Goal: Task Accomplishment & Management: Use online tool/utility

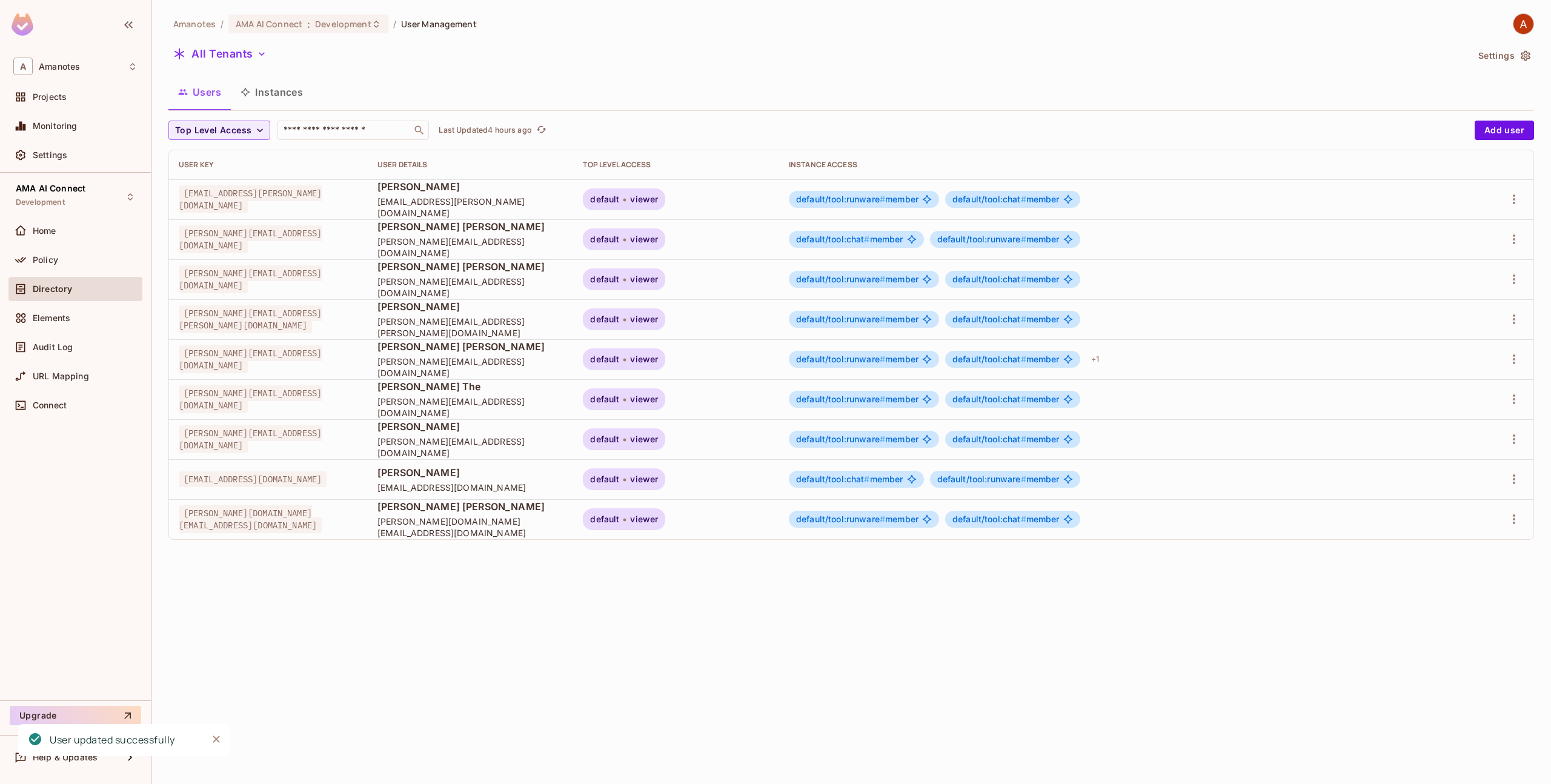
click at [266, 98] on button "Instances" at bounding box center [272, 91] width 82 height 30
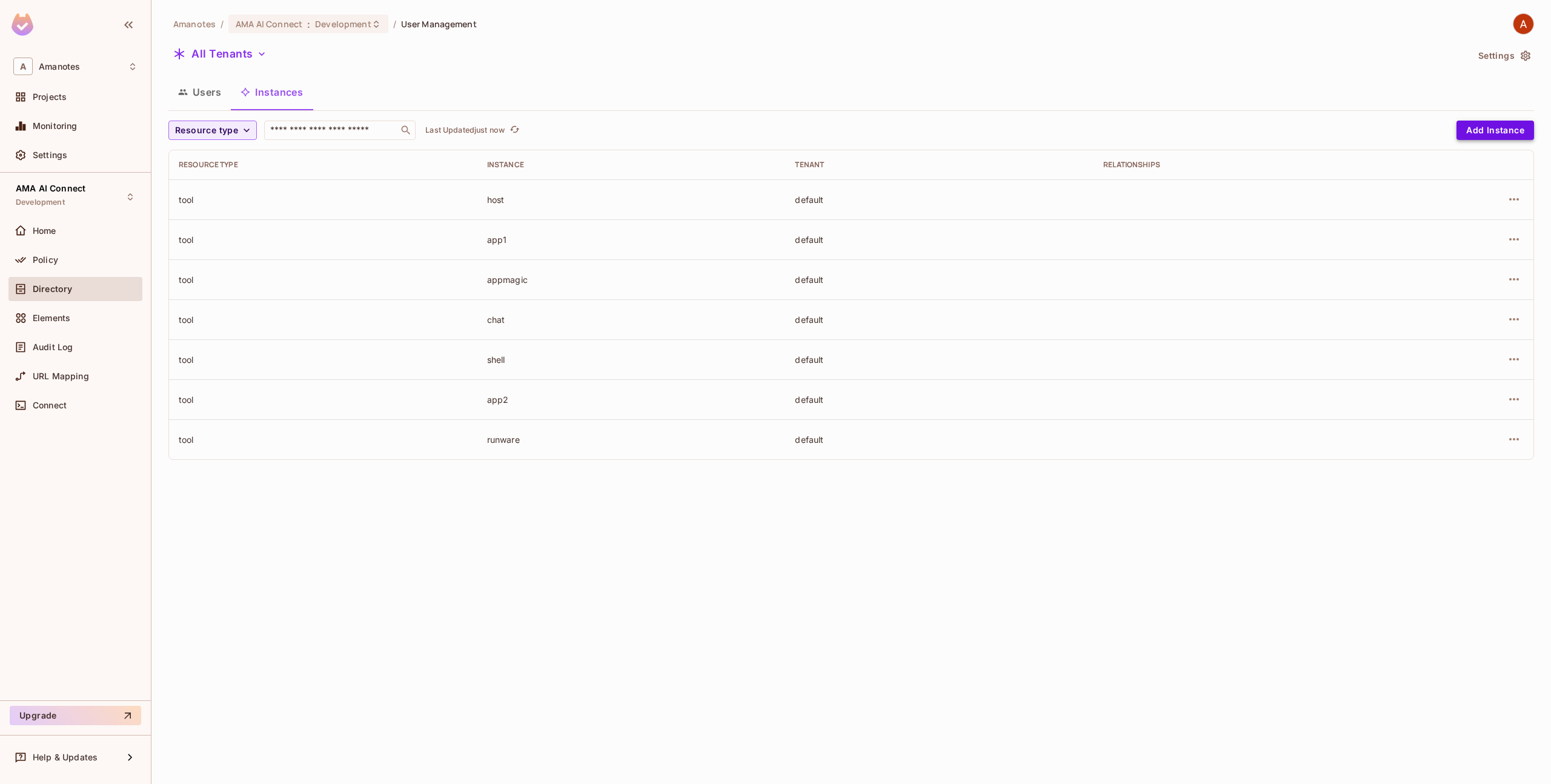
click at [1479, 135] on button "Add Instance" at bounding box center [1494, 129] width 78 height 19
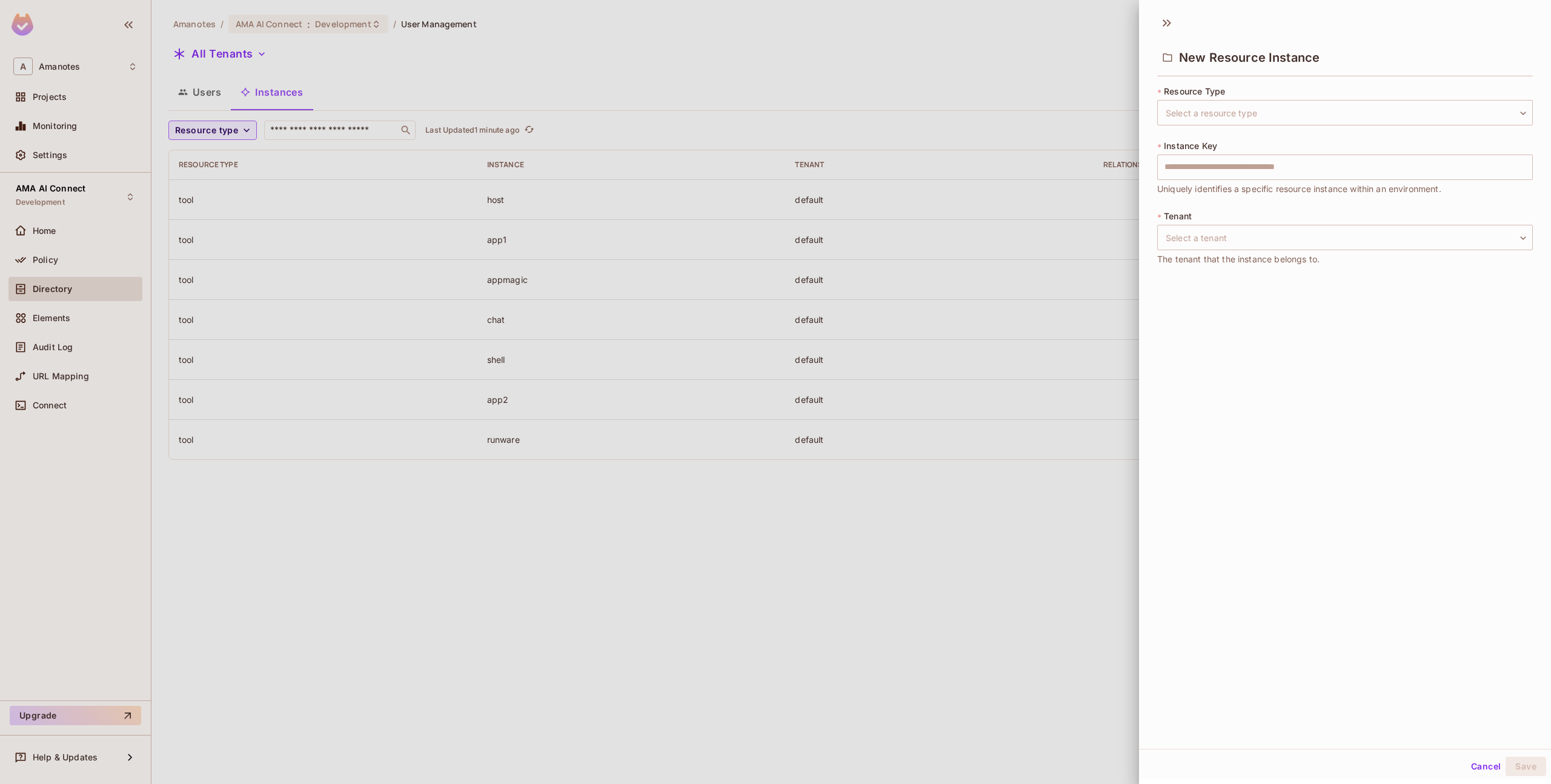
click at [416, 636] on div at bounding box center [775, 392] width 1551 height 784
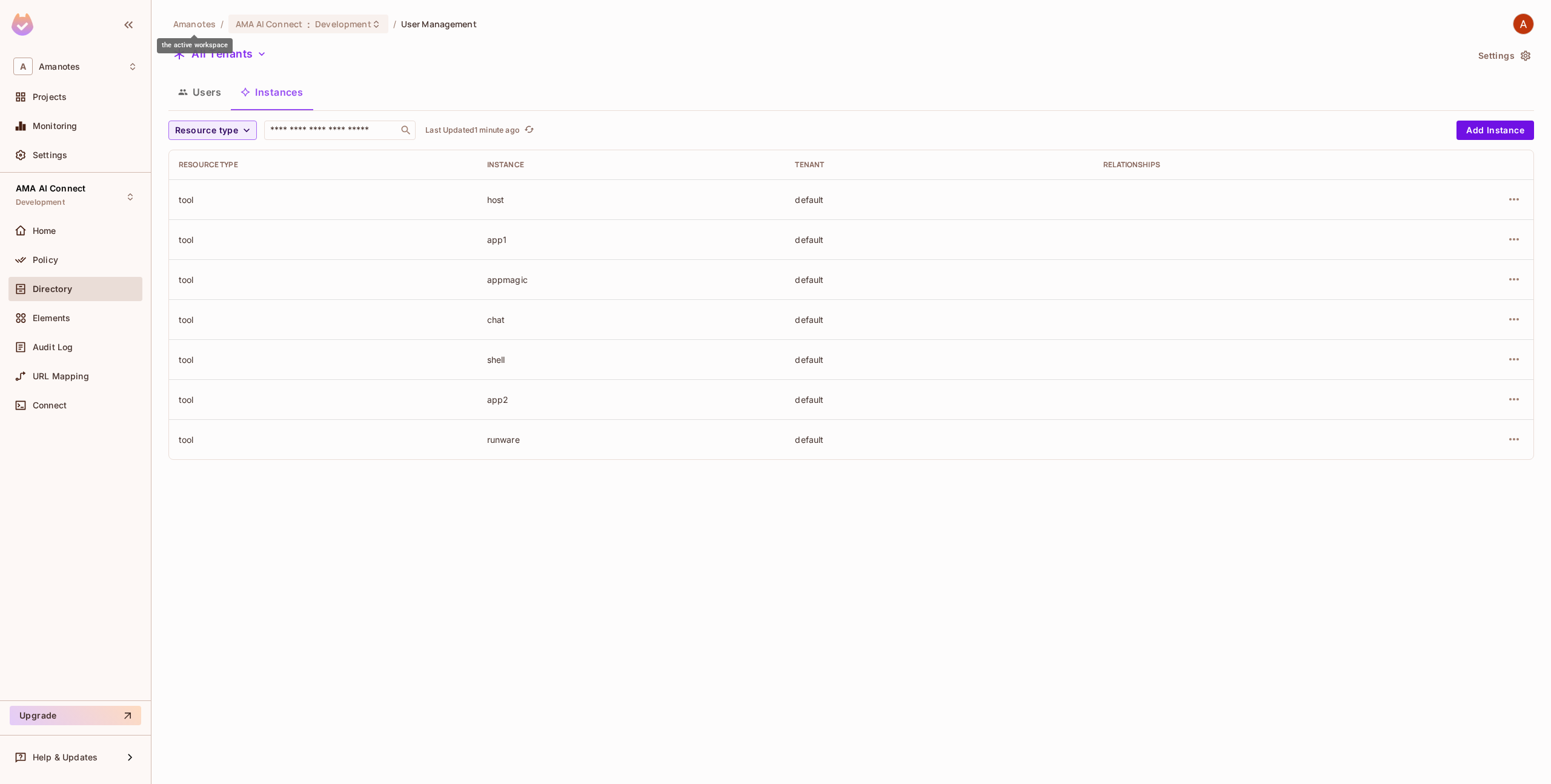
click at [213, 26] on span "Amanotes" at bounding box center [194, 24] width 43 height 12
click at [82, 93] on div "Projects" at bounding box center [85, 97] width 105 height 10
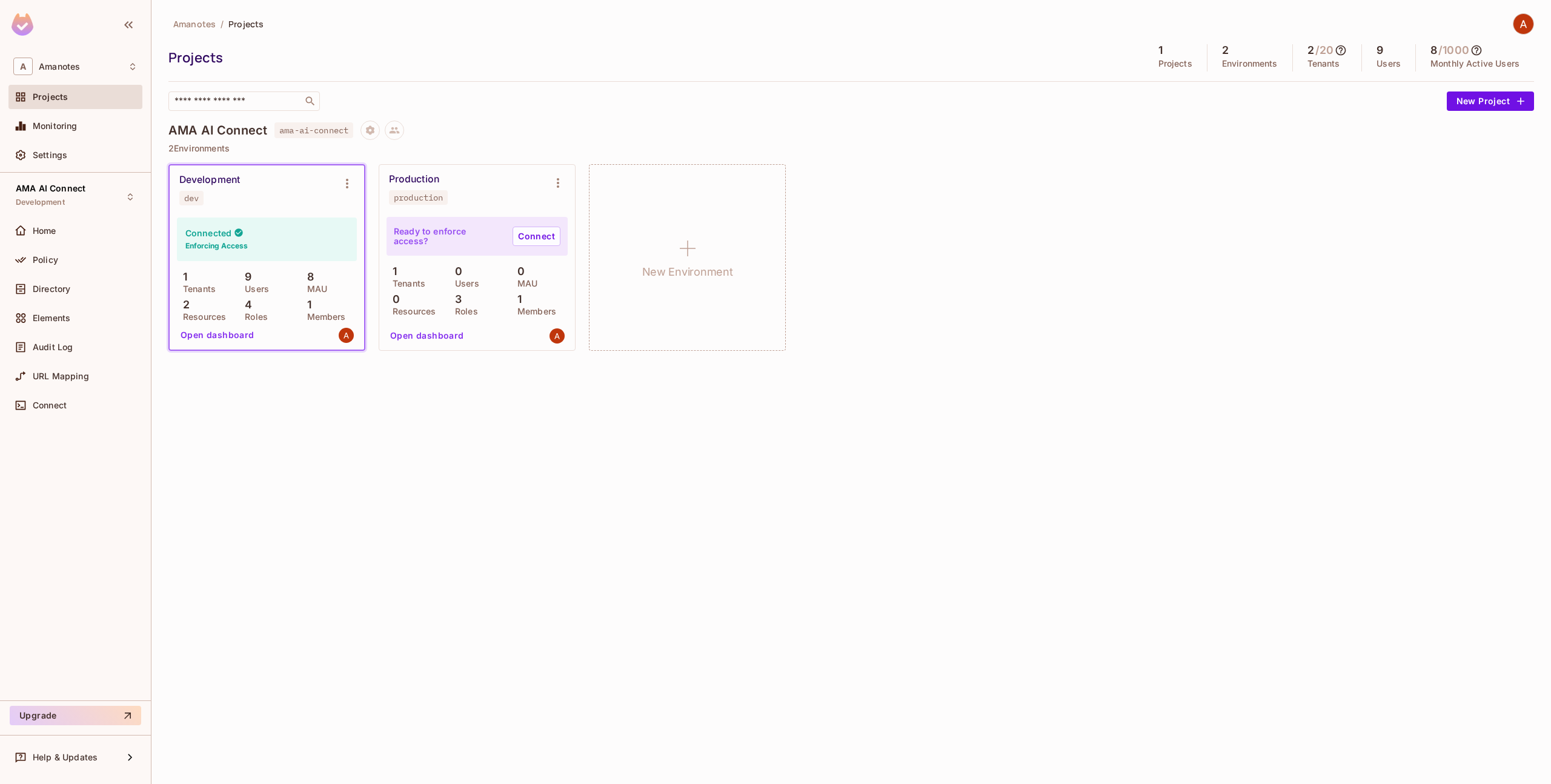
click at [1167, 425] on div "Amanotes / Projects Projects 1 Projects 2 Environments 2 / 20 Tenants 9 Users 8…" at bounding box center [851, 392] width 1400 height 784
